Goal: Task Accomplishment & Management: Manage account settings

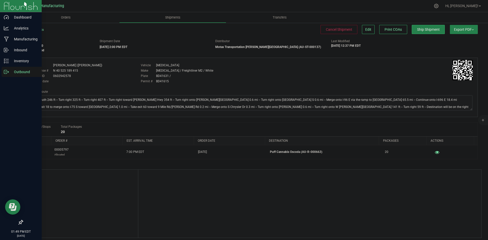
click at [6, 72] on icon at bounding box center [6, 71] width 5 height 5
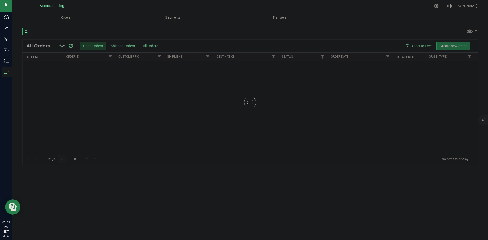
click at [67, 34] on input "text" at bounding box center [136, 32] width 228 height 8
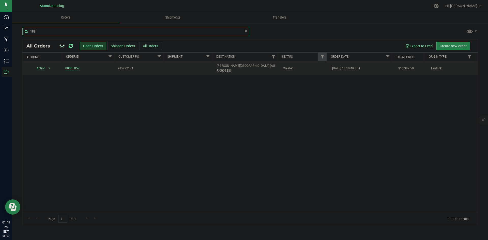
type input "188"
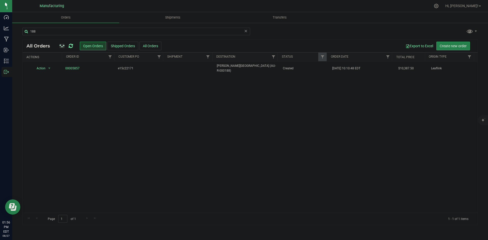
click at [71, 46] on icon at bounding box center [71, 46] width 4 height 5
click at [70, 46] on icon at bounding box center [71, 46] width 4 height 5
click at [71, 47] on icon at bounding box center [71, 46] width 4 height 5
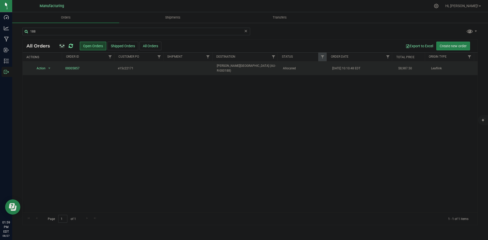
click at [250, 63] on td "BREEZE Hazel Park (AU-R-000188)" at bounding box center [247, 69] width 66 height 14
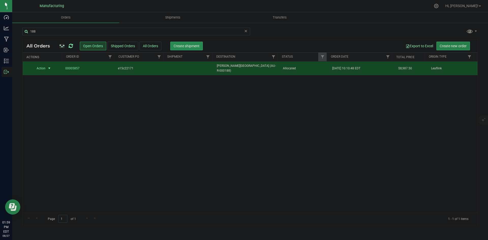
click at [191, 49] on button "Create shipment" at bounding box center [186, 46] width 33 height 9
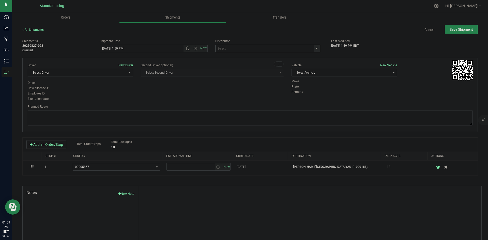
click at [316, 48] on span "select" at bounding box center [317, 49] width 4 height 4
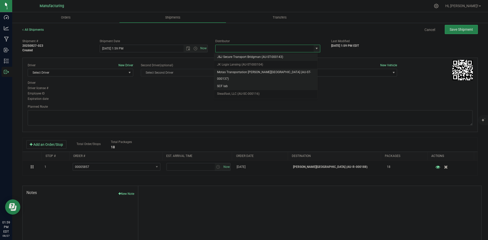
click at [244, 74] on li "Motas Transportation [PERSON_NAME][GEOGRAPHIC_DATA] (AU-ST-000137)" at bounding box center [266, 76] width 104 height 14
type input "Motas Transportation [PERSON_NAME][GEOGRAPHIC_DATA] (AU-ST-000137)"
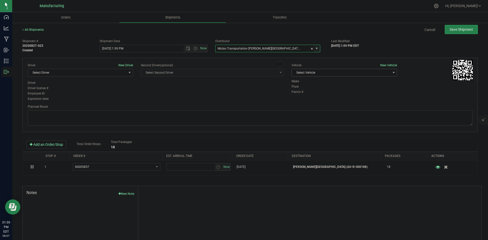
click at [345, 71] on span "Select Vehicle" at bounding box center [341, 72] width 99 height 7
click at [296, 93] on li "T3" at bounding box center [342, 97] width 104 height 8
drag, startPoint x: 94, startPoint y: 74, endPoint x: 96, endPoint y: 79, distance: 4.7
click at [94, 74] on span "Select Driver" at bounding box center [77, 72] width 99 height 7
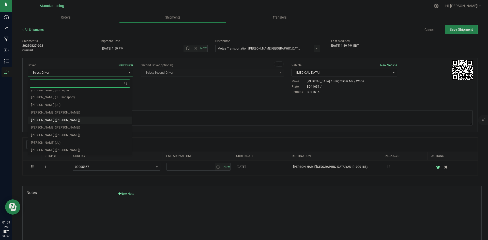
scroll to position [27, 0]
drag, startPoint x: 52, startPoint y: 120, endPoint x: 92, endPoint y: 99, distance: 45.2
click at [52, 120] on span "Lloyd Neely (Motas)" at bounding box center [55, 120] width 49 height 7
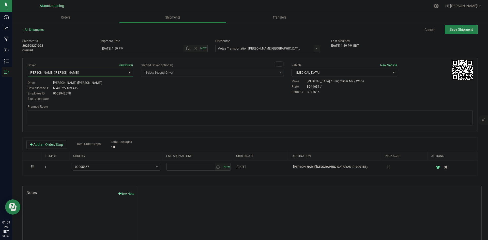
click at [132, 89] on div "Driver license # N 40 525 189 415" at bounding box center [81, 88] width 106 height 5
click at [186, 49] on span "Open the date view" at bounding box center [188, 49] width 4 height 4
click at [133, 106] on link "28" at bounding box center [133, 108] width 7 height 8
click at [175, 92] on div "Driver New Driver Lloyd Neely (Motas) Select Driver Perry Black (JK Logix) Robe…" at bounding box center [250, 82] width 453 height 39
click at [194, 50] on span "Open the time view" at bounding box center [196, 49] width 4 height 4
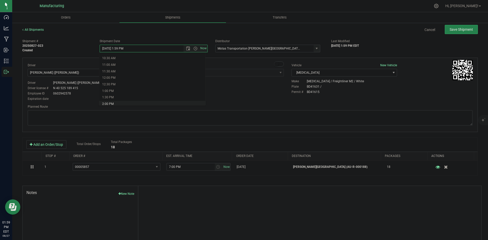
scroll to position [153, 0]
click at [117, 86] on li "2:00 PM" at bounding box center [152, 87] width 106 height 7
type input "8/28/2025 2:00 PM"
click at [190, 98] on div "Driver New Driver Lloyd Neely (Motas) Select Driver Perry Black (JK Logix) Robe…" at bounding box center [250, 82] width 453 height 39
drag, startPoint x: 278, startPoint y: 113, endPoint x: 275, endPoint y: 109, distance: 4.5
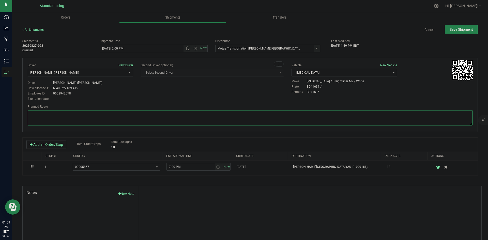
click at [278, 113] on textarea at bounding box center [250, 117] width 445 height 15
paste textarea "Head south 246 ft -- Turn right 325 ft -- Turn right 407 ft -- Turn right towar…"
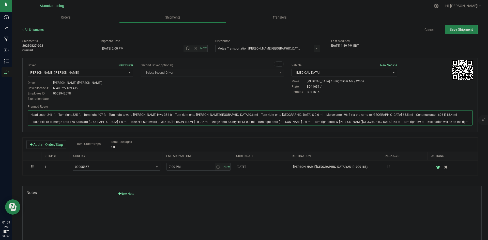
type textarea "Head south 246 ft -- Turn right 325 ft -- Turn right 407 ft -- Turn right towar…"
drag, startPoint x: 273, startPoint y: 95, endPoint x: 284, endPoint y: 89, distance: 12.0
click at [276, 94] on div "Driver New Driver Lloyd Neely (Motas) Select Driver Perry Black (JK Logix) Robe…" at bounding box center [250, 82] width 453 height 39
click at [462, 28] on span "Save Shipment" at bounding box center [461, 29] width 23 height 4
type input "8/28/2025 6:00 PM"
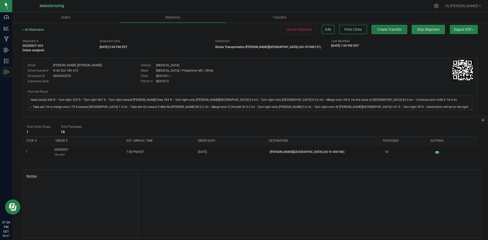
click at [390, 30] on span "Create Transfer" at bounding box center [390, 29] width 24 height 4
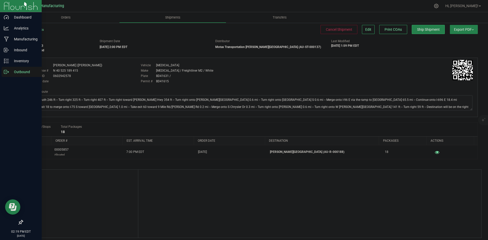
click at [12, 74] on p "Outbound" at bounding box center [24, 72] width 31 height 6
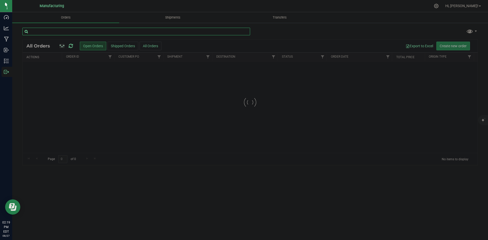
click at [60, 31] on input "text" at bounding box center [136, 32] width 228 height 8
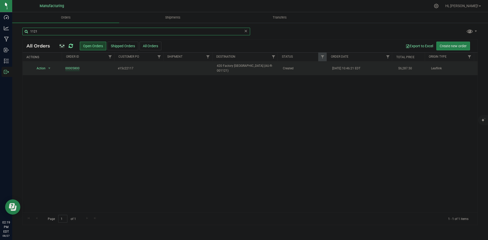
type input "1121"
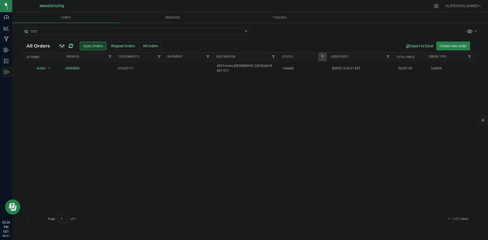
click at [73, 46] on icon at bounding box center [71, 46] width 4 height 5
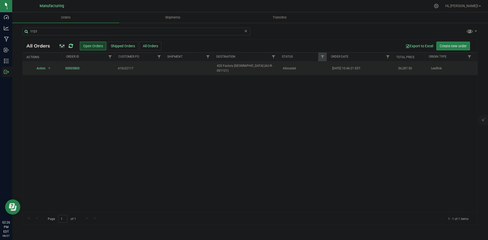
click at [269, 66] on span "420 Factory Detroit (AU-R-001121)" at bounding box center [247, 69] width 60 height 10
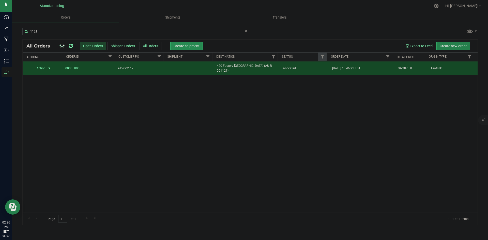
click at [196, 44] on span "Create shipment" at bounding box center [187, 46] width 26 height 4
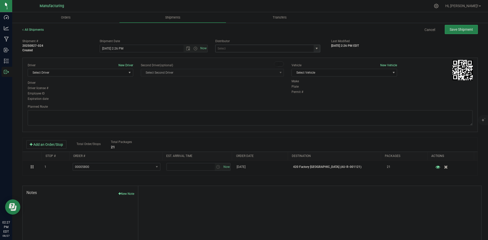
click at [317, 49] on span "select" at bounding box center [317, 48] width 6 height 7
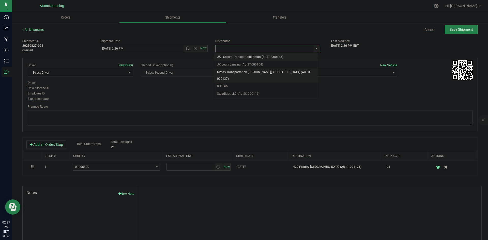
drag, startPoint x: 225, startPoint y: 73, endPoint x: 280, endPoint y: 73, distance: 55.2
click at [226, 73] on li "Motas Transportation [PERSON_NAME][GEOGRAPHIC_DATA] (AU-ST-000137)" at bounding box center [266, 76] width 104 height 14
type input "Motas Transportation [PERSON_NAME][GEOGRAPHIC_DATA] (AU-ST-000137)"
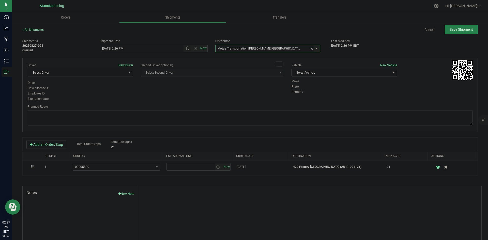
drag, startPoint x: 343, startPoint y: 73, endPoint x: 330, endPoint y: 77, distance: 13.8
click at [344, 73] on span "Select Vehicle" at bounding box center [341, 72] width 99 height 7
drag, startPoint x: 302, startPoint y: 93, endPoint x: 299, endPoint y: 94, distance: 3.7
click at [302, 93] on li "T3" at bounding box center [342, 97] width 104 height 8
click at [92, 74] on span "Select Driver" at bounding box center [77, 72] width 99 height 7
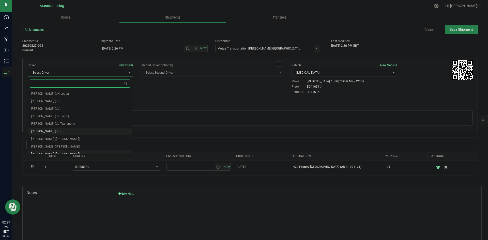
scroll to position [27, 0]
click at [54, 127] on span "Michael Pompei (Motas)" at bounding box center [55, 127] width 49 height 7
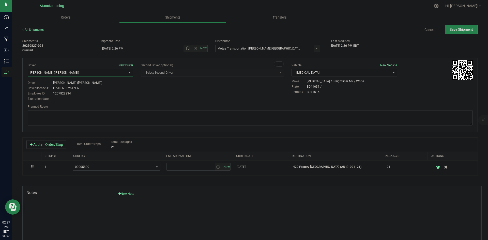
click at [83, 74] on span "Michael Pompei (Motas)" at bounding box center [77, 72] width 99 height 7
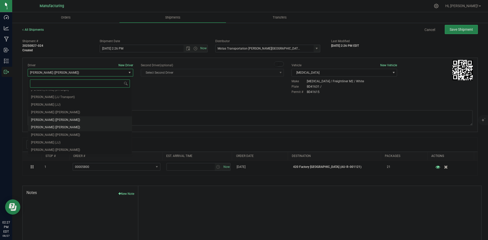
click at [57, 118] on span "Lloyd Neely (Motas)" at bounding box center [55, 120] width 49 height 7
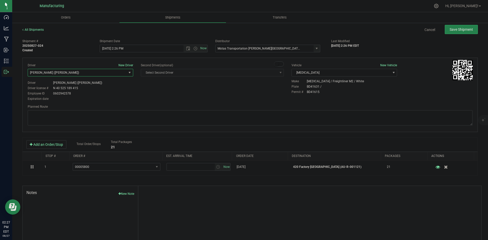
click at [158, 86] on div "Driver New Driver Lloyd Neely (Motas) Select Driver Perry Black (JK Logix) Robe…" at bounding box center [250, 82] width 453 height 39
click at [194, 50] on span "Open the time view" at bounding box center [196, 49] width 4 height 4
click at [114, 86] on li "2:00 PM" at bounding box center [152, 87] width 106 height 7
type input "8/27/2025 2:00 PM"
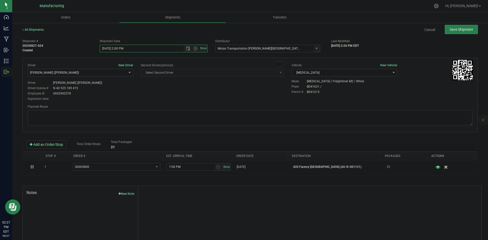
click at [179, 96] on div "Driver New Driver Lloyd Neely (Motas) Select Driver Perry Black (JK Logix) Robe…" at bounding box center [250, 82] width 453 height 39
click at [291, 121] on textarea at bounding box center [250, 117] width 445 height 15
paste textarea "Head south 246 ft -- Turn right 325 ft -- Turn right 407 ft -- Turn right towar…"
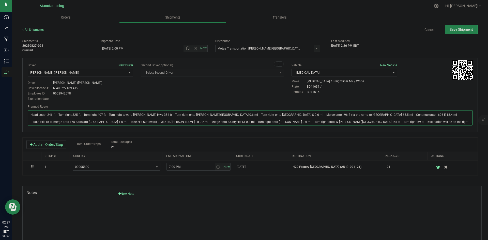
type textarea "Head south 246 ft -- Turn right 325 ft -- Turn right 407 ft -- Turn right towar…"
click at [254, 92] on div "Driver New Driver Lloyd Neely (Motas) Select Driver Perry Black (JK Logix) Robe…" at bounding box center [250, 82] width 453 height 39
click at [189, 48] on span "Open the date view" at bounding box center [188, 49] width 9 height 4
click at [134, 106] on link "28" at bounding box center [133, 108] width 7 height 8
drag, startPoint x: 182, startPoint y: 99, endPoint x: 221, endPoint y: 88, distance: 40.1
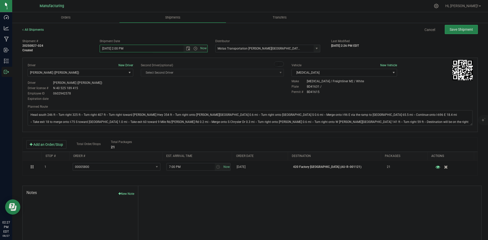
click at [183, 98] on div "Driver New Driver Lloyd Neely (Motas) Select Driver Perry Black (JK Logix) Robe…" at bounding box center [250, 82] width 453 height 39
click at [451, 27] on button "Save Shipment" at bounding box center [461, 29] width 33 height 9
type input "8/28/2025 6:00 PM"
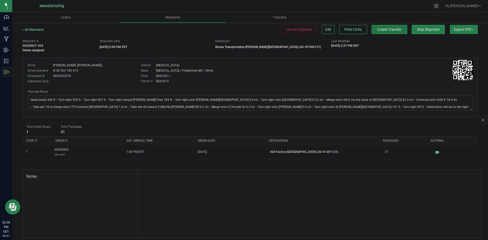
click at [390, 28] on span "Create Transfer" at bounding box center [390, 29] width 24 height 4
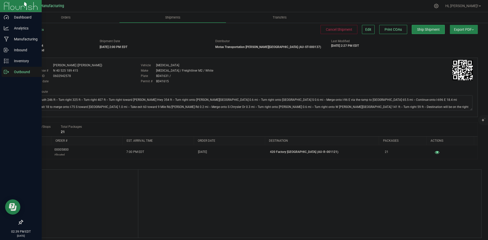
click at [6, 69] on icon at bounding box center [6, 71] width 5 height 5
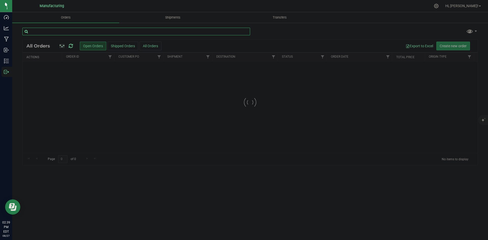
click at [69, 30] on input "text" at bounding box center [136, 32] width 228 height 8
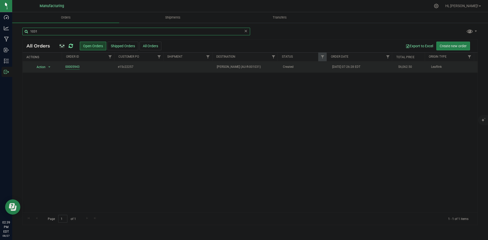
type input "1031"
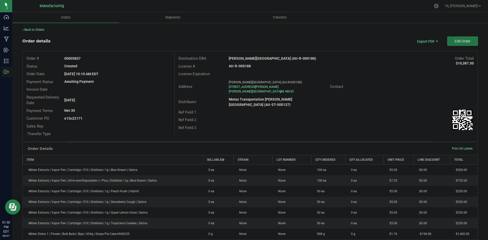
click at [455, 42] on span "Edit Order" at bounding box center [463, 41] width 16 height 4
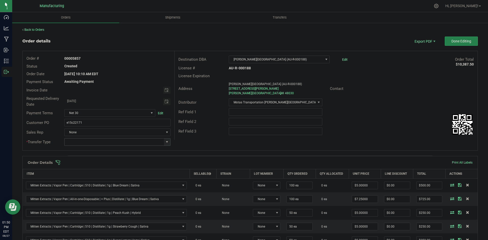
click at [164, 143] on span at bounding box center [167, 142] width 6 height 7
drag, startPoint x: 84, startPoint y: 182, endPoint x: 133, endPoint y: 165, distance: 51.7
click at [85, 182] on li "Wholesale Transfer" at bounding box center [116, 185] width 105 height 9
type input "Wholesale Transfer"
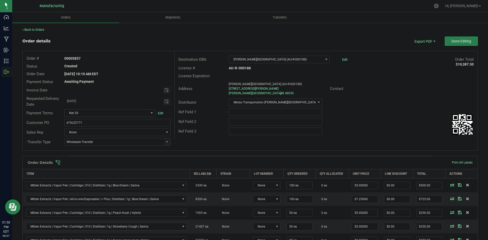
click at [223, 138] on div "Destination DBA BREEZE Hazel Park (AU-R-000188) Edit Order Total $10,387.50 Lic…" at bounding box center [327, 95] width 304 height 89
click at [201, 162] on span at bounding box center [283, 162] width 456 height 5
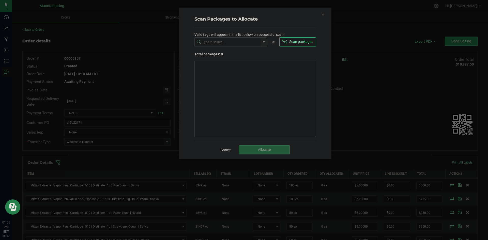
click at [222, 151] on link "Cancel" at bounding box center [226, 150] width 11 height 5
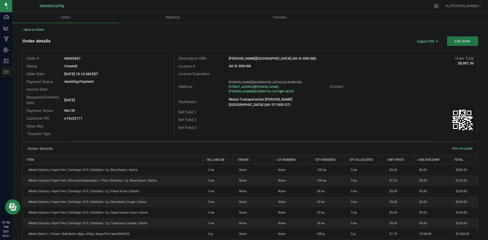
click at [464, 40] on span "Edit Order" at bounding box center [463, 41] width 16 height 4
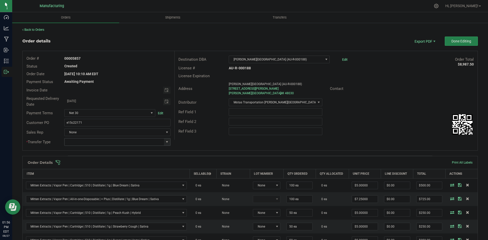
click at [165, 143] on span at bounding box center [167, 142] width 4 height 4
click at [85, 185] on li "Wholesale Transfer" at bounding box center [116, 185] width 105 height 9
type input "Wholesale Transfer"
click at [181, 138] on div "Destination DBA BREEZE Hazel Park (AU-R-000188) Edit Order Total $8,987.50 Lice…" at bounding box center [327, 95] width 304 height 89
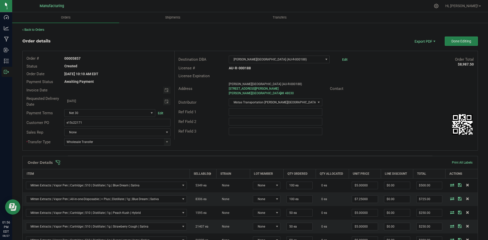
click at [182, 162] on span at bounding box center [283, 162] width 456 height 5
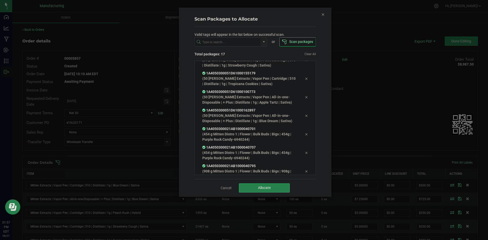
scroll to position [207, 0]
click at [282, 184] on button "Allocate" at bounding box center [264, 188] width 51 height 9
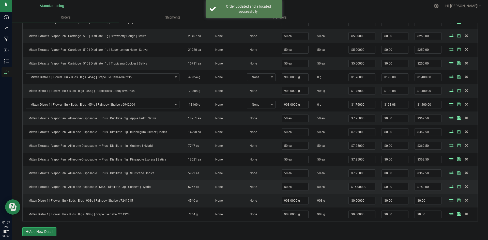
scroll to position [204, 0]
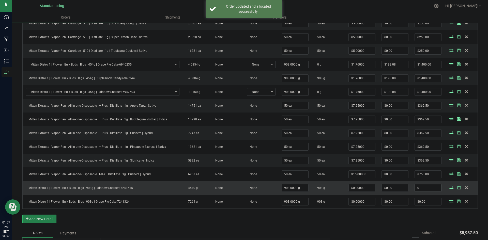
click at [417, 185] on input "0" at bounding box center [428, 188] width 26 height 7
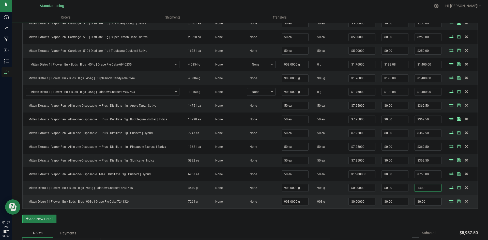
type input "1400"
type input "$1.54185"
type input "$1,400.00"
click at [425, 203] on input "0" at bounding box center [428, 201] width 26 height 7
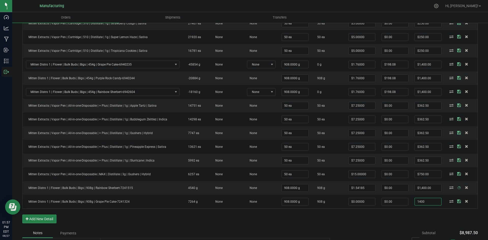
type input "1400"
type input "$1.54185"
type input "$1,400.00"
click at [396, 221] on div "Order Details Print All Labels Item Sellable Strain Lot Number Qty Ordered Qty …" at bounding box center [250, 91] width 456 height 276
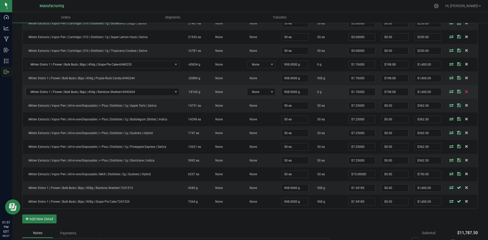
click at [465, 91] on icon at bounding box center [466, 91] width 3 height 3
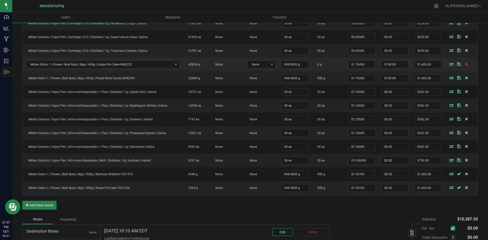
click at [465, 64] on icon at bounding box center [466, 64] width 3 height 3
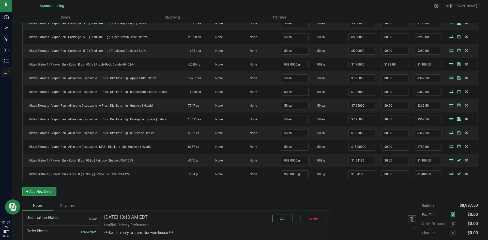
click at [328, 214] on div "Subtotal $8,987.50 Est. Tax" at bounding box center [402, 233] width 152 height 64
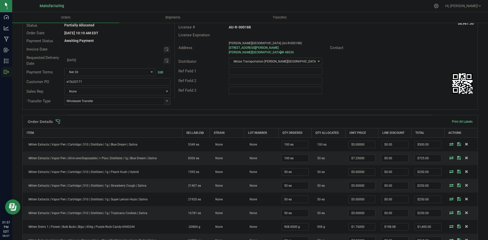
scroll to position [0, 0]
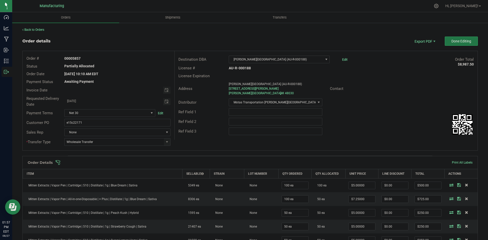
click at [452, 42] on span "Done Editing" at bounding box center [462, 41] width 20 height 4
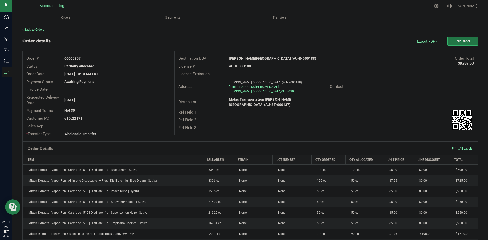
click at [463, 39] on button "Edit Order" at bounding box center [463, 41] width 31 height 9
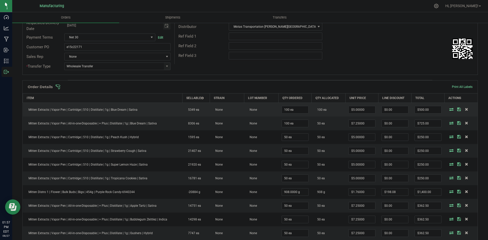
scroll to position [76, 0]
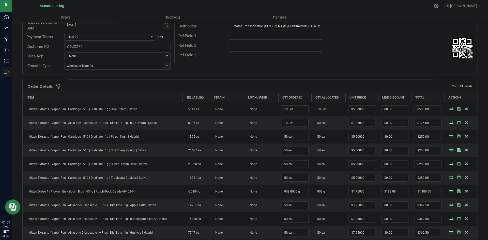
click at [267, 86] on span at bounding box center [283, 86] width 456 height 5
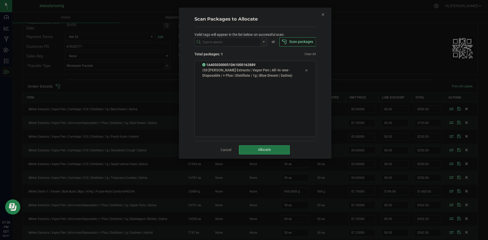
drag, startPoint x: 252, startPoint y: 148, endPoint x: 257, endPoint y: 147, distance: 5.3
click at [252, 148] on button "Allocate" at bounding box center [264, 150] width 51 height 9
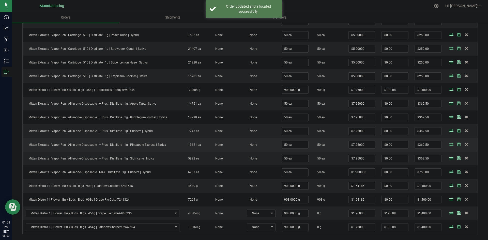
scroll to position [204, 0]
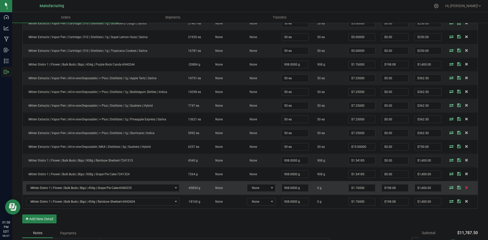
click at [465, 189] on icon at bounding box center [466, 187] width 3 height 3
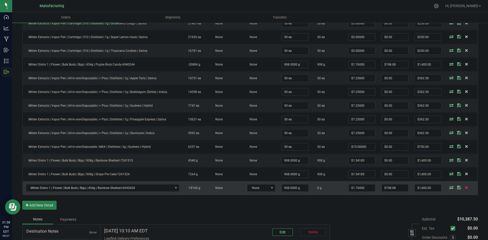
click at [465, 189] on icon at bounding box center [466, 187] width 3 height 3
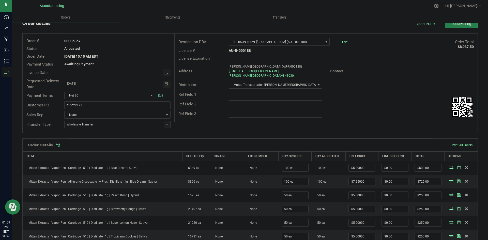
scroll to position [0, 0]
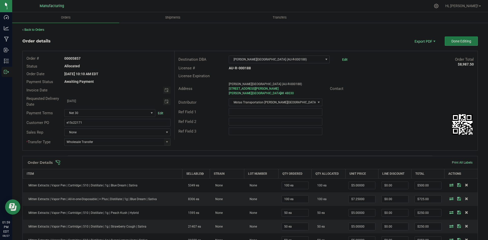
click at [447, 42] on button "Done Editing" at bounding box center [461, 41] width 33 height 9
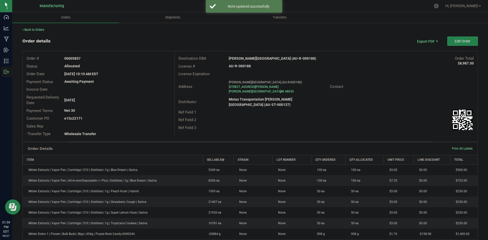
click at [245, 58] on strong "BREEZE Hazel Park (AU-R-000188)" at bounding box center [273, 58] width 88 height 4
copy strong "BREEZE Hazel Park (AU-R-000188)"
click at [238, 65] on strong "AU-R-000188" at bounding box center [240, 66] width 22 height 4
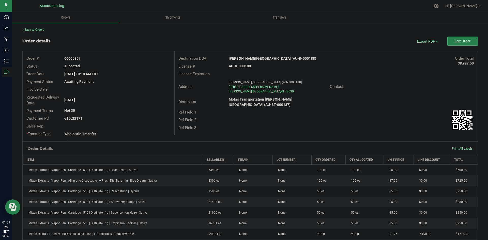
click at [238, 65] on strong "AU-R-000188" at bounding box center [240, 66] width 22 height 4
copy strong "AU-R-000188"
drag, startPoint x: 73, startPoint y: 57, endPoint x: 121, endPoint y: 63, distance: 48.9
click at [102, 60] on div "00005857" at bounding box center [118, 58] width 114 height 5
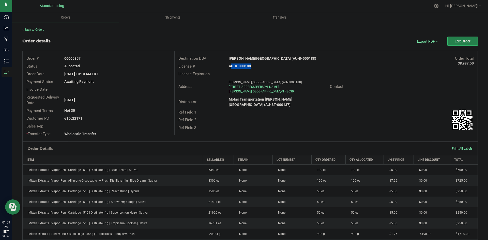
copy strong "5857"
drag, startPoint x: 73, startPoint y: 118, endPoint x: 123, endPoint y: 119, distance: 50.4
click at [112, 119] on div "e15c22171" at bounding box center [118, 118] width 114 height 5
copy strong "22171"
click at [461, 42] on span "Edit Order" at bounding box center [463, 41] width 16 height 4
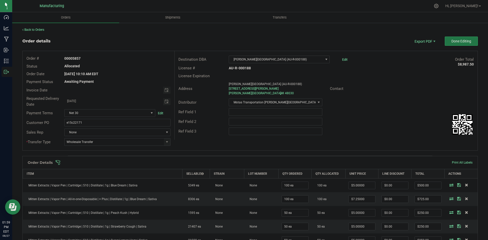
click at [461, 42] on span "Done Editing" at bounding box center [462, 41] width 20 height 4
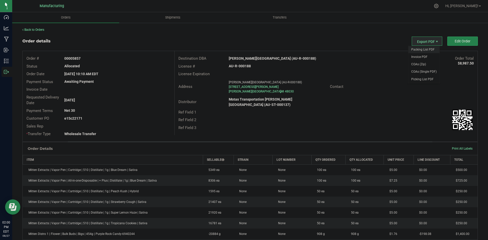
click at [414, 49] on span "Packing List PDF" at bounding box center [425, 49] width 32 height 7
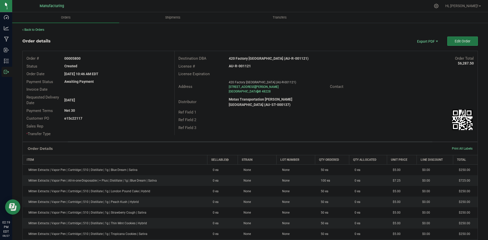
click at [460, 42] on span "Edit Order" at bounding box center [463, 41] width 16 height 4
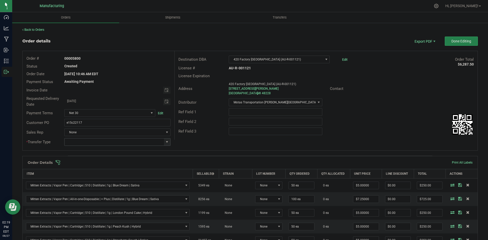
click at [166, 141] on span at bounding box center [167, 142] width 4 height 4
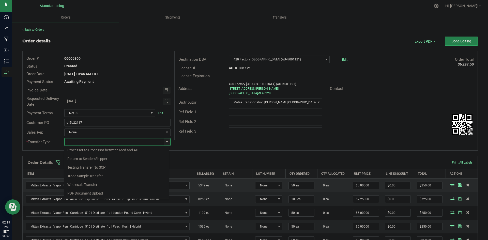
drag, startPoint x: 87, startPoint y: 184, endPoint x: 90, endPoint y: 183, distance: 3.2
click at [87, 184] on li "Wholesale Transfer" at bounding box center [116, 185] width 105 height 9
type input "Wholesale Transfer"
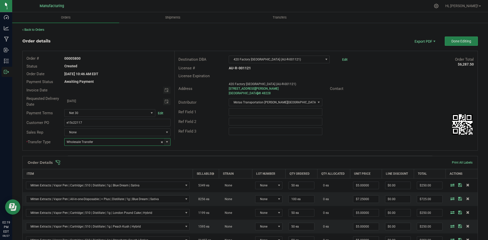
click at [197, 146] on div "Order # 00005800 Status Created Order Date Aug 19, 2025 10:46 AM EDT Payment St…" at bounding box center [250, 100] width 455 height 99
click at [186, 161] on span at bounding box center [283, 162] width 456 height 5
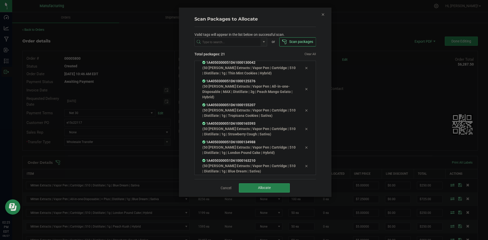
scroll to position [297, 0]
click at [265, 192] on button "Allocate" at bounding box center [264, 188] width 51 height 9
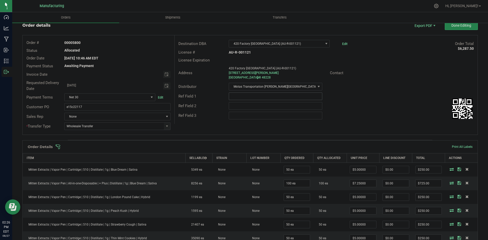
scroll to position [0, 0]
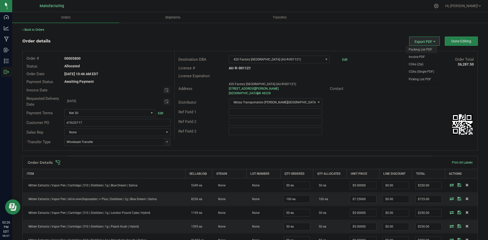
click at [422, 46] on span "Packing List PDF" at bounding box center [422, 49] width 32 height 7
click at [448, 38] on button "Done Editing" at bounding box center [461, 41] width 33 height 9
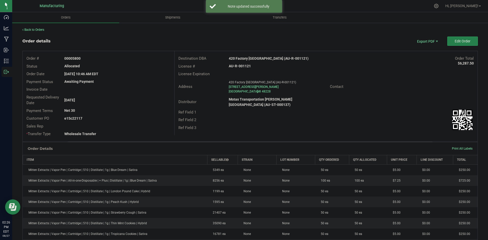
click at [257, 57] on strong "420 Factory Detroit (AU-R-001121)" at bounding box center [269, 58] width 80 height 4
copy strong "420 Factory Detroit (AU-R-001121)"
click at [244, 65] on strong "AU-R-001121" at bounding box center [240, 66] width 22 height 4
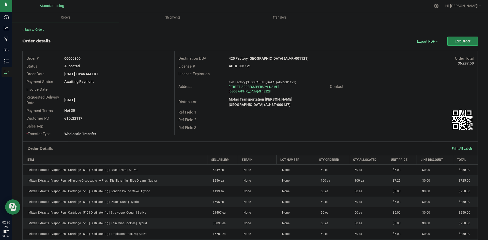
click at [244, 65] on strong "AU-R-001121" at bounding box center [240, 66] width 22 height 4
copy strong "AU-R-001121"
drag, startPoint x: 73, startPoint y: 58, endPoint x: 109, endPoint y: 60, distance: 35.9
click at [105, 60] on div "00005800" at bounding box center [118, 58] width 114 height 5
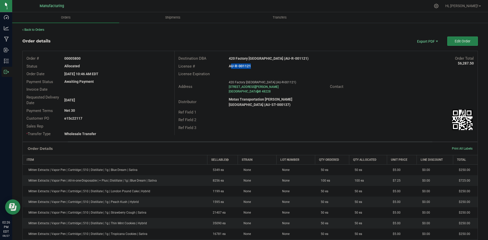
copy strong "5800"
drag, startPoint x: 72, startPoint y: 118, endPoint x: 274, endPoint y: 122, distance: 202.0
click at [181, 119] on div "Order # 00005800 Status Allocated Order Date Aug 19, 2025 10:46 AM EDT Payment …" at bounding box center [250, 96] width 455 height 91
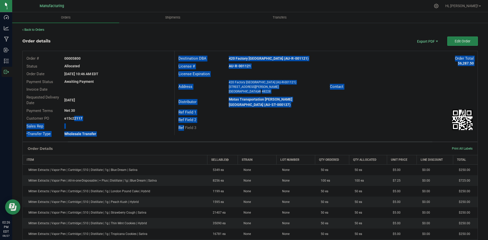
copy div "22117 Sales Rep * Transfer Type Wholesale Transfer Destination DBA 420 Factory …"
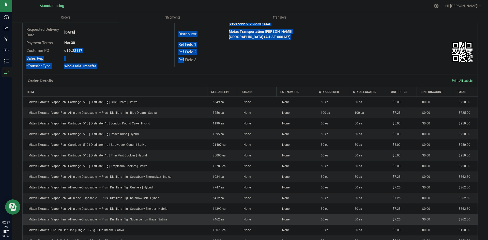
scroll to position [178, 0]
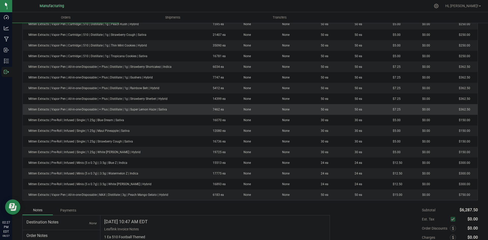
click at [310, 114] on td "None" at bounding box center [296, 109] width 39 height 11
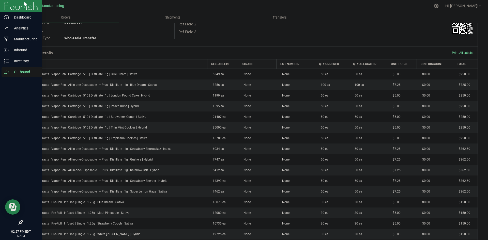
scroll to position [51, 0]
